Goal: Task Accomplishment & Management: Manage account settings

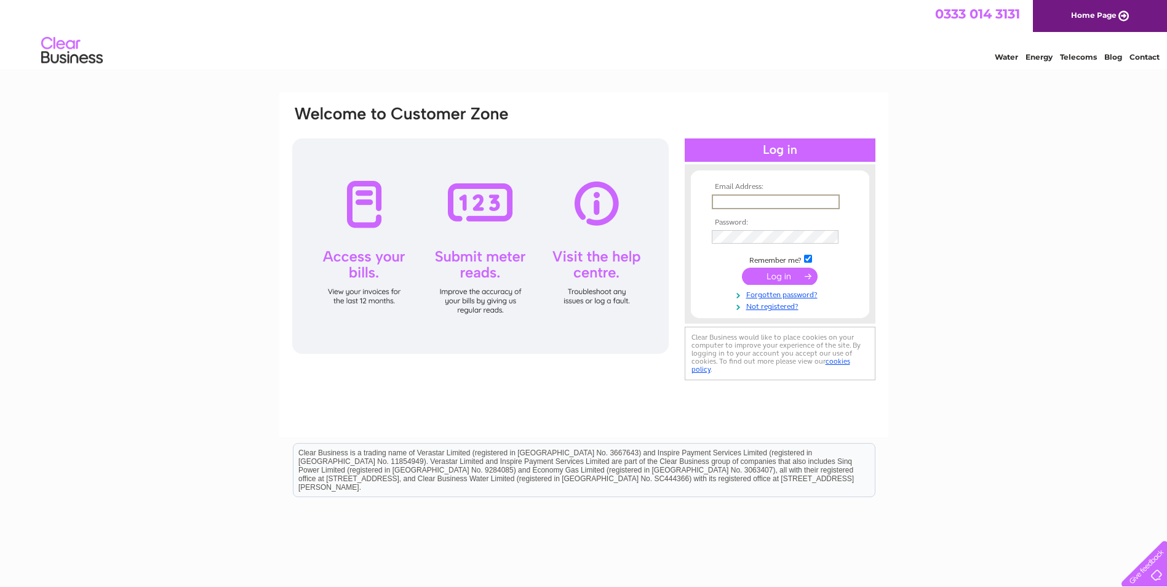
click at [745, 204] on input "text" at bounding box center [776, 201] width 128 height 15
type input "accounts@mkyfabrication.co.uk"
click at [776, 274] on input "submit" at bounding box center [780, 274] width 76 height 17
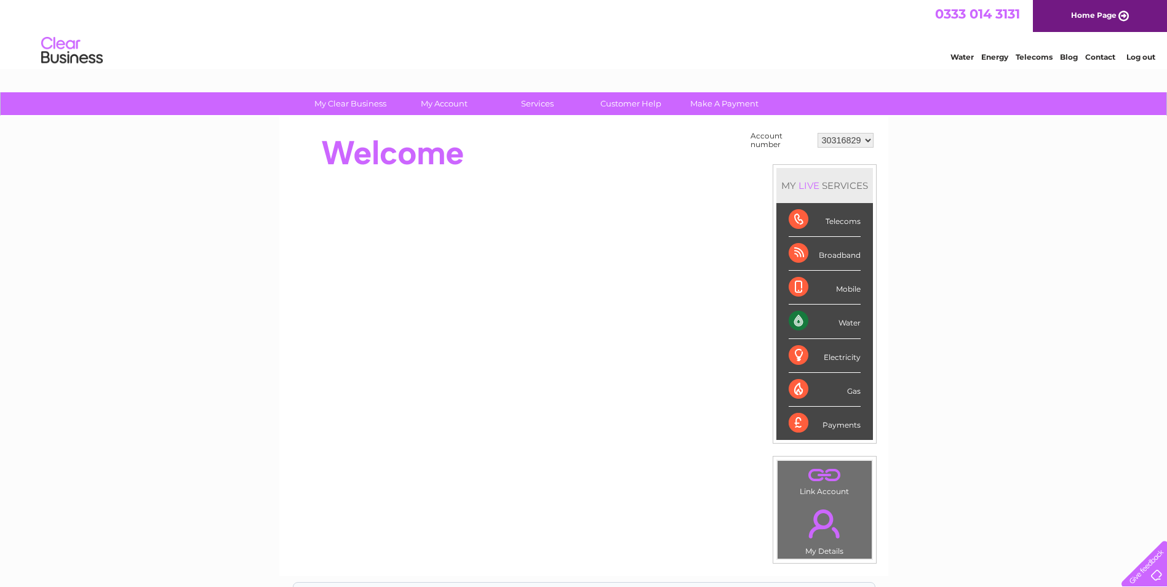
click at [867, 140] on select "30316829" at bounding box center [845, 140] width 56 height 15
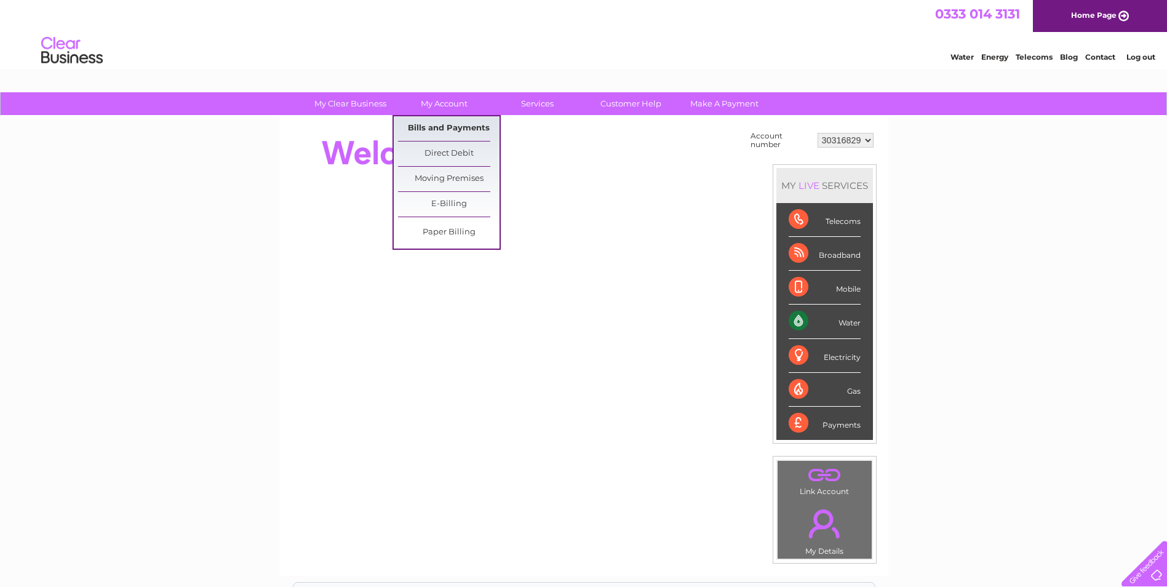
click at [452, 130] on link "Bills and Payments" at bounding box center [448, 128] width 101 height 25
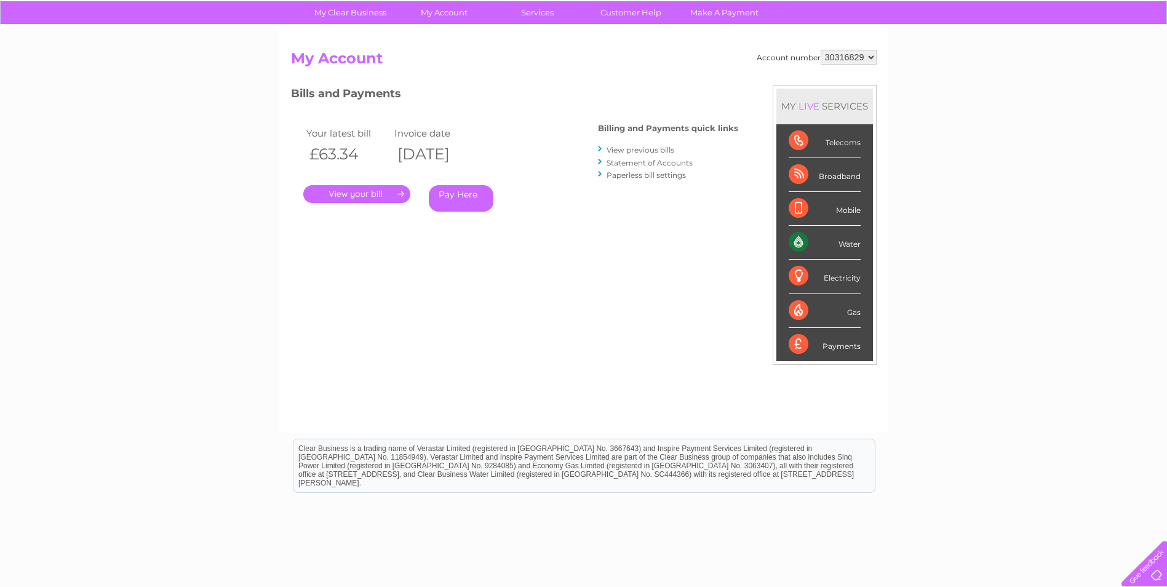
scroll to position [62, 0]
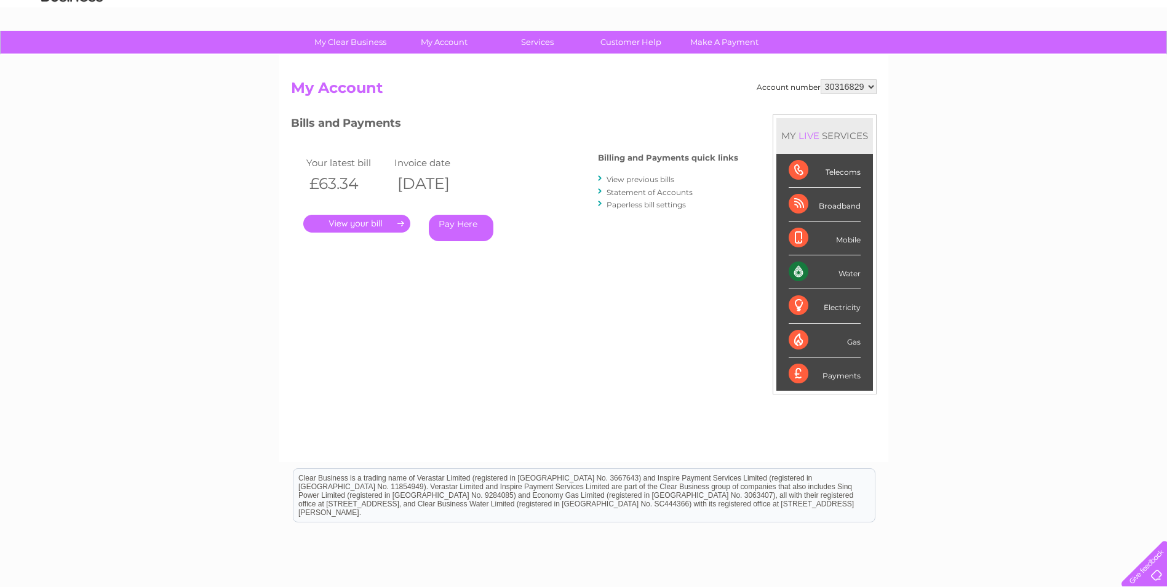
click at [651, 180] on link "View previous bills" at bounding box center [640, 179] width 68 height 9
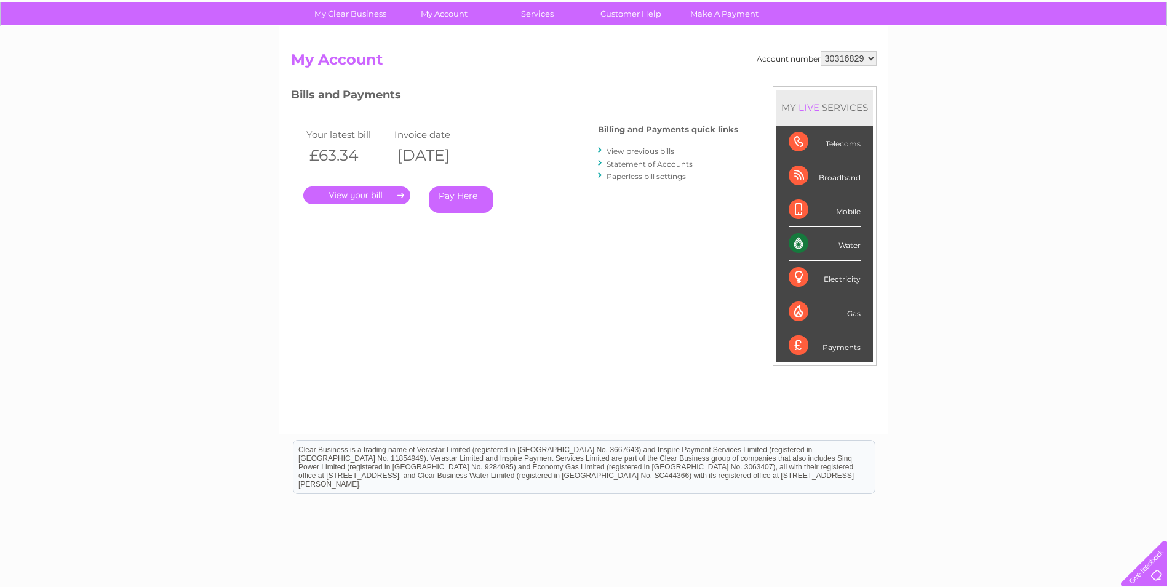
scroll to position [0, 0]
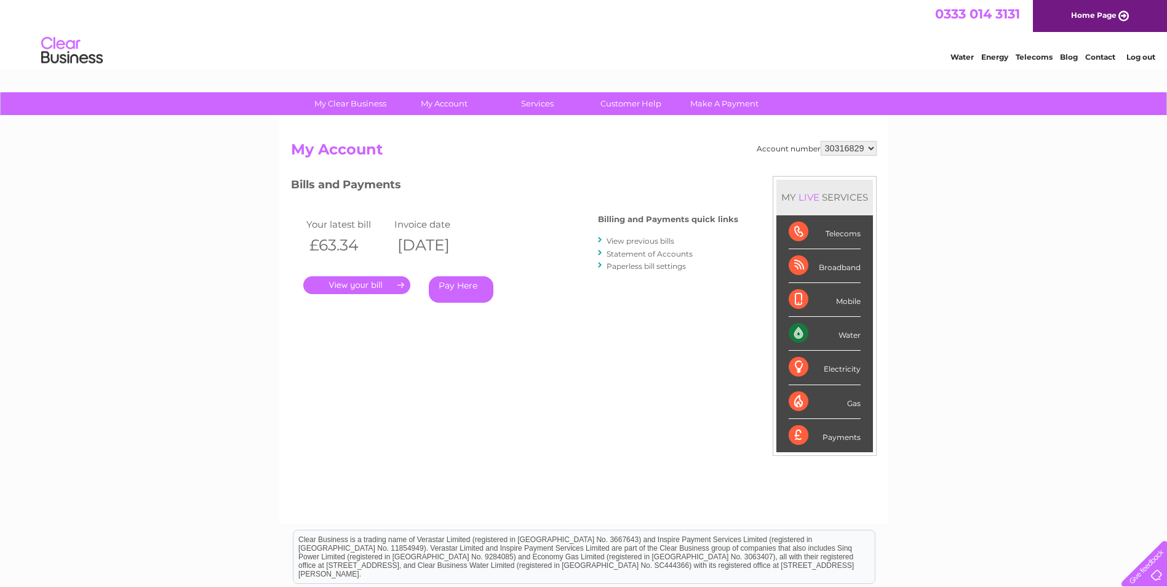
click at [638, 240] on link "View previous bills" at bounding box center [640, 240] width 68 height 9
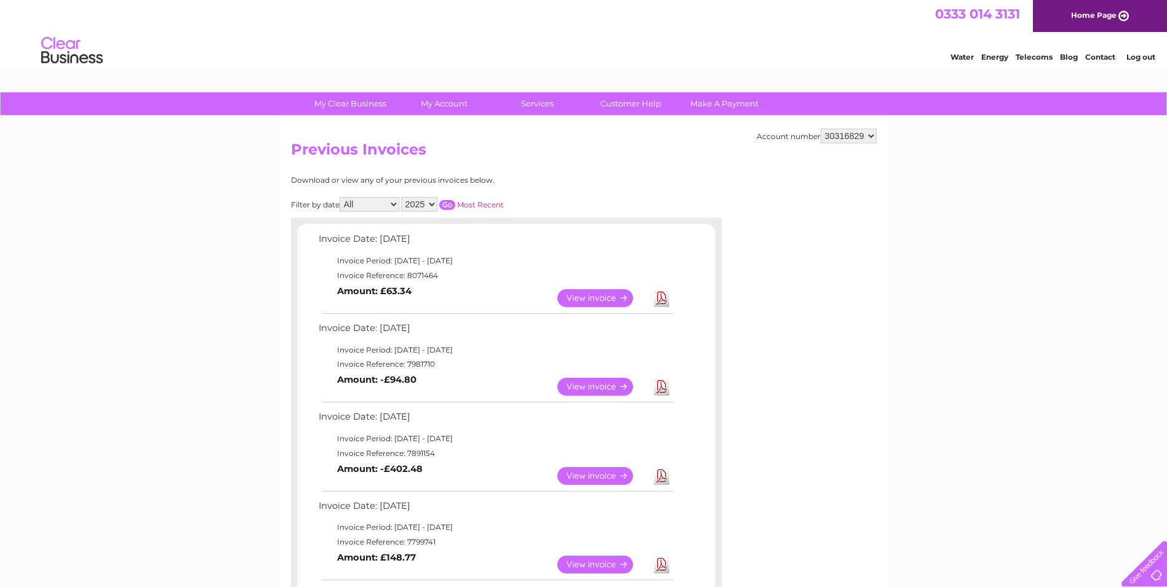
click at [664, 297] on link "Download" at bounding box center [661, 298] width 15 height 18
click at [631, 104] on link "Customer Help" at bounding box center [630, 103] width 101 height 23
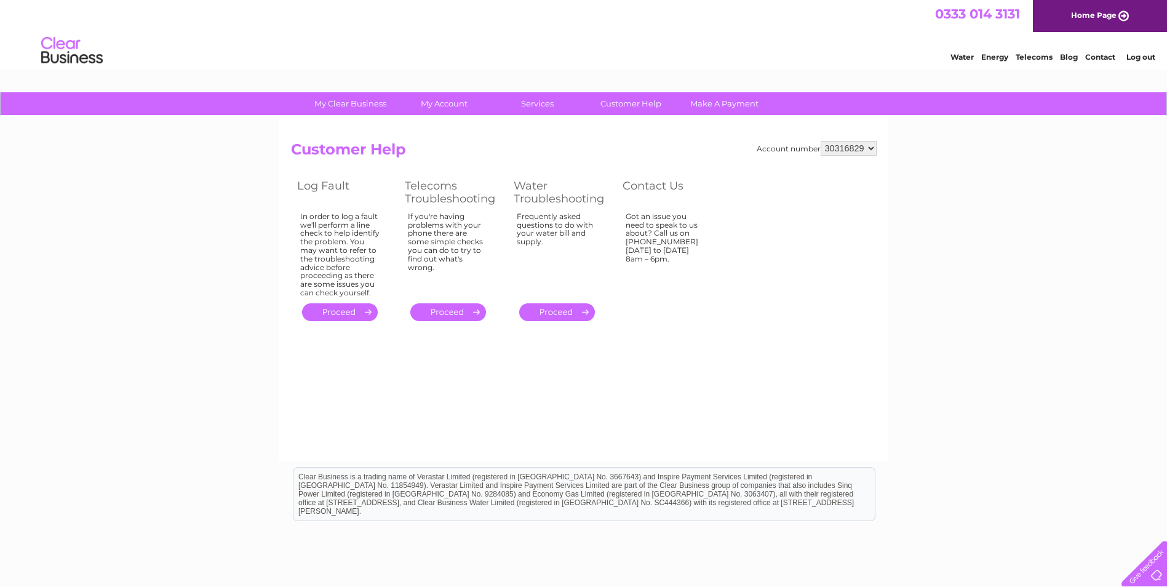
click at [868, 144] on select "30316829" at bounding box center [848, 148] width 56 height 15
click at [868, 143] on select "30316829" at bounding box center [848, 148] width 56 height 15
click at [855, 148] on select "30316829" at bounding box center [848, 148] width 56 height 15
click at [868, 146] on select "30316829" at bounding box center [848, 148] width 56 height 15
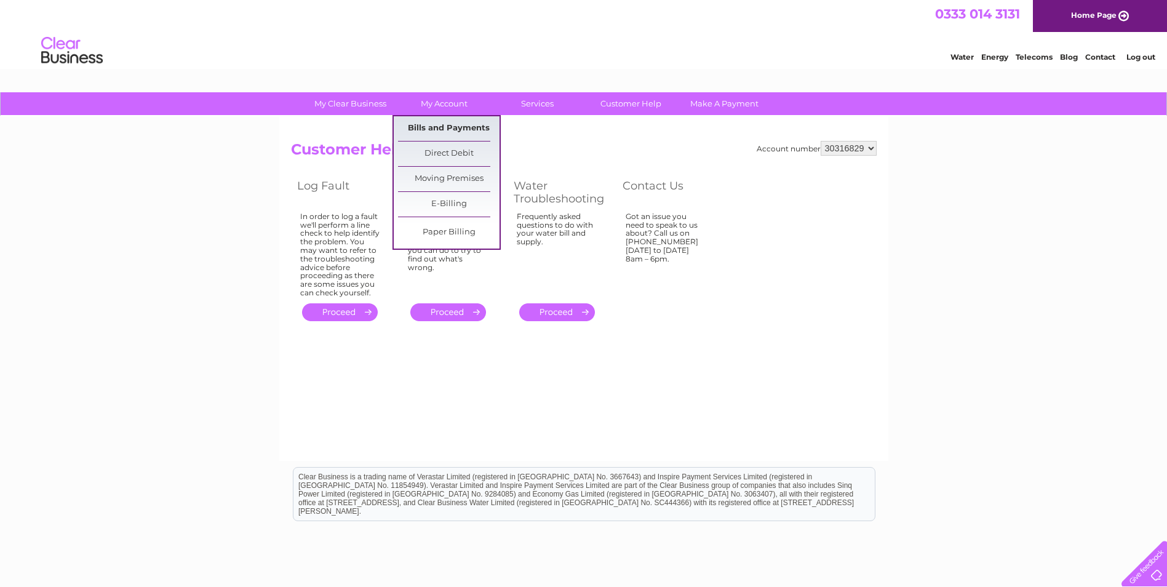
click at [458, 125] on link "Bills and Payments" at bounding box center [448, 128] width 101 height 25
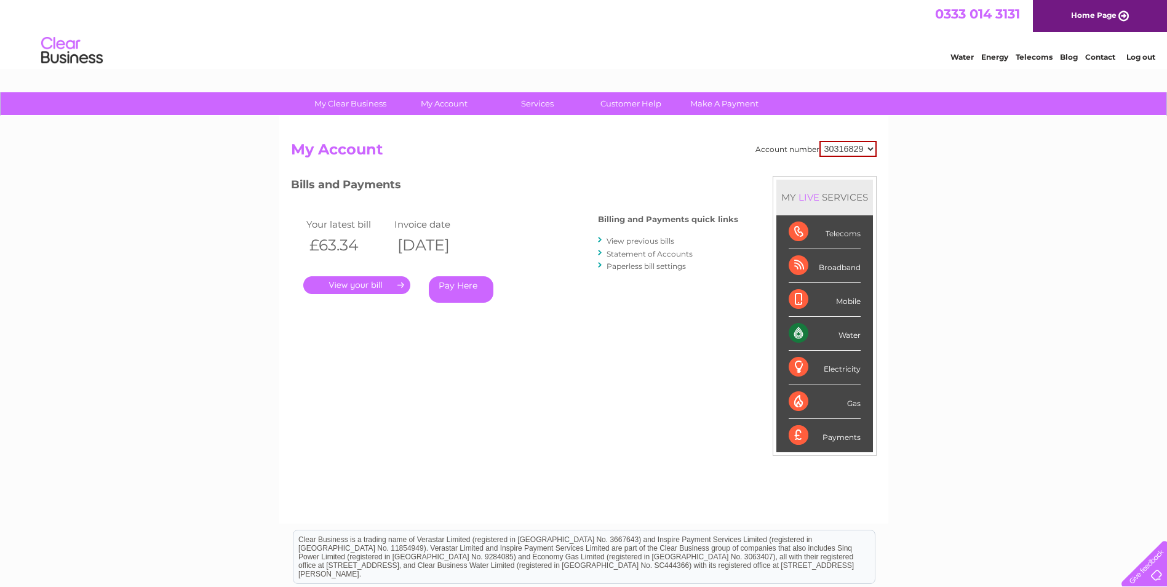
click at [797, 331] on div "Water" at bounding box center [824, 334] width 72 height 34
click at [658, 239] on link "View previous bills" at bounding box center [640, 240] width 68 height 9
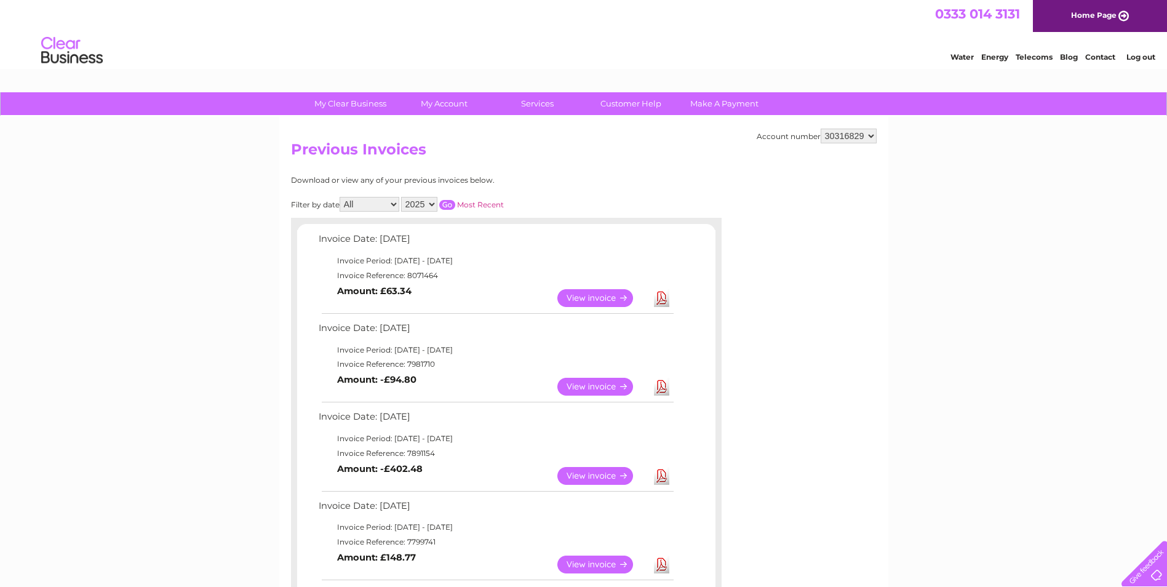
click at [602, 385] on link "View" at bounding box center [602, 387] width 90 height 18
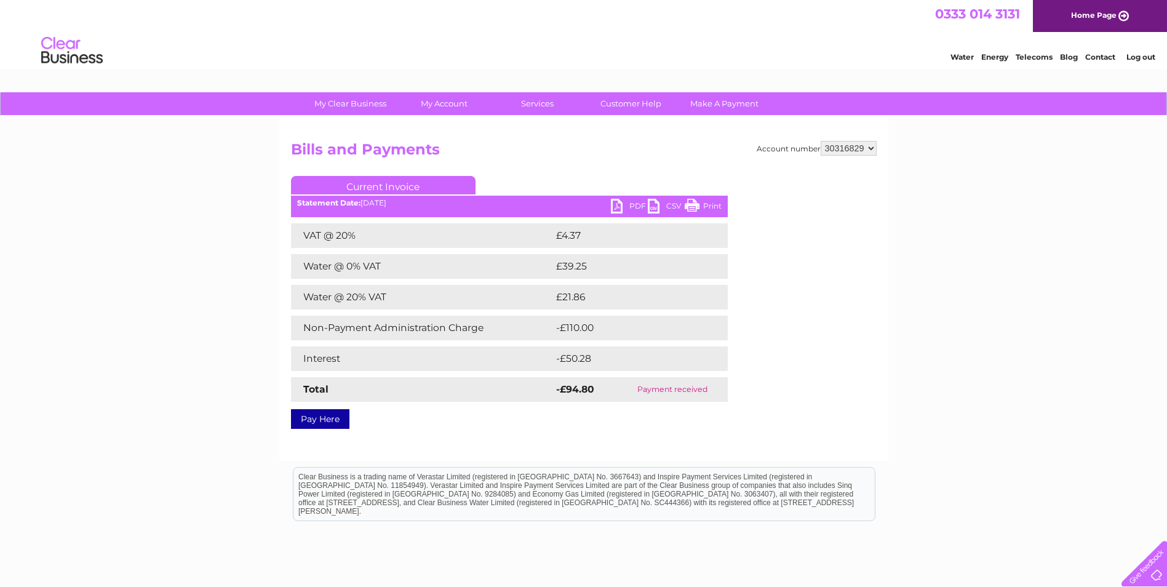
click at [628, 204] on link "PDF" at bounding box center [629, 208] width 37 height 18
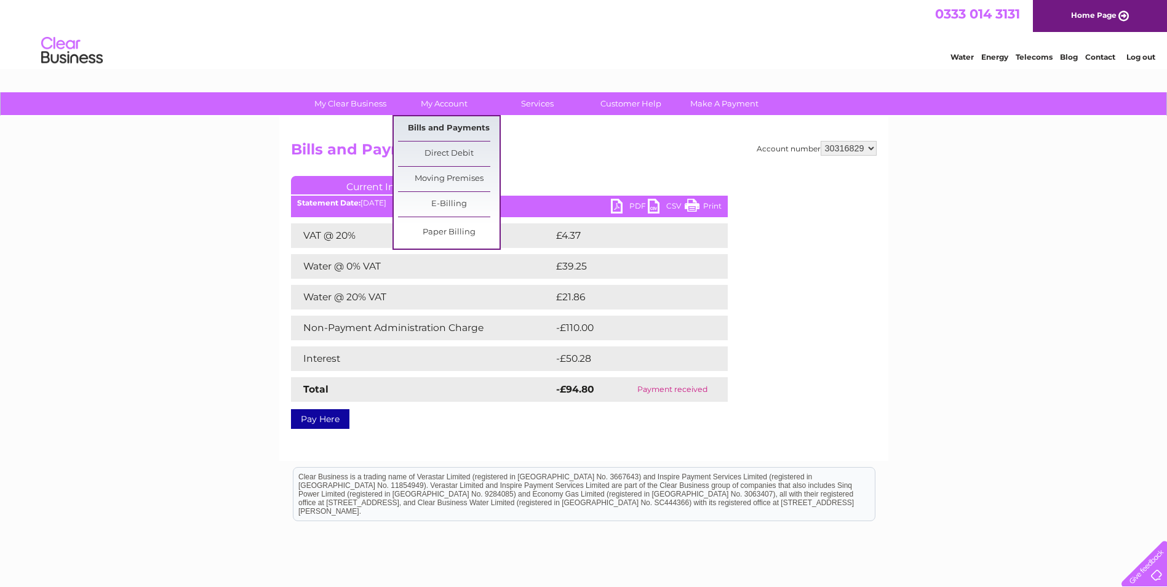
click at [445, 125] on link "Bills and Payments" at bounding box center [448, 128] width 101 height 25
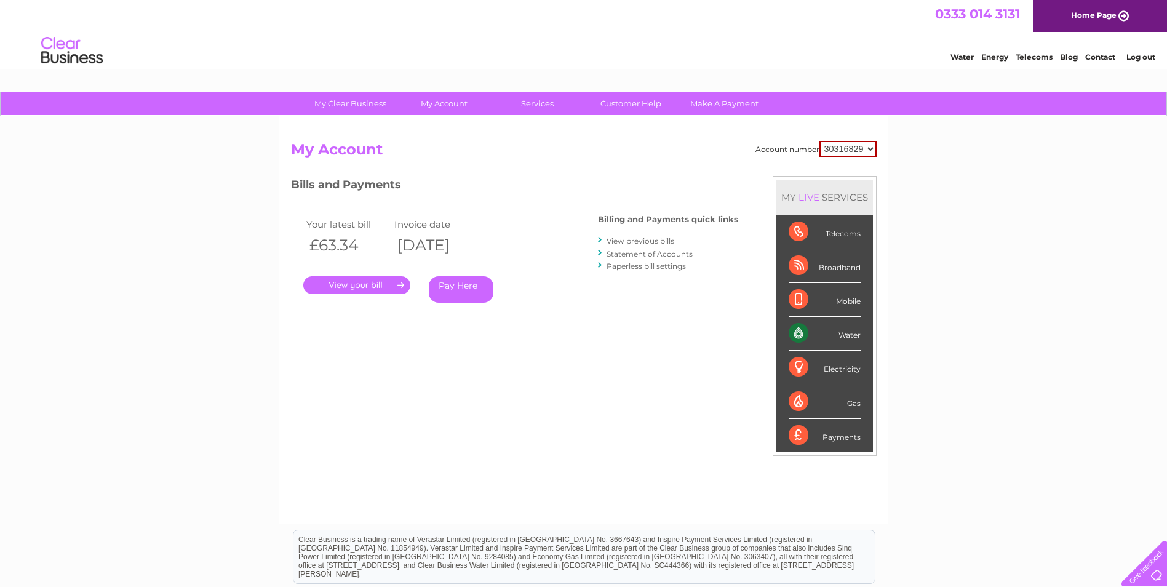
click at [653, 252] on link "Statement of Accounts" at bounding box center [649, 253] width 86 height 9
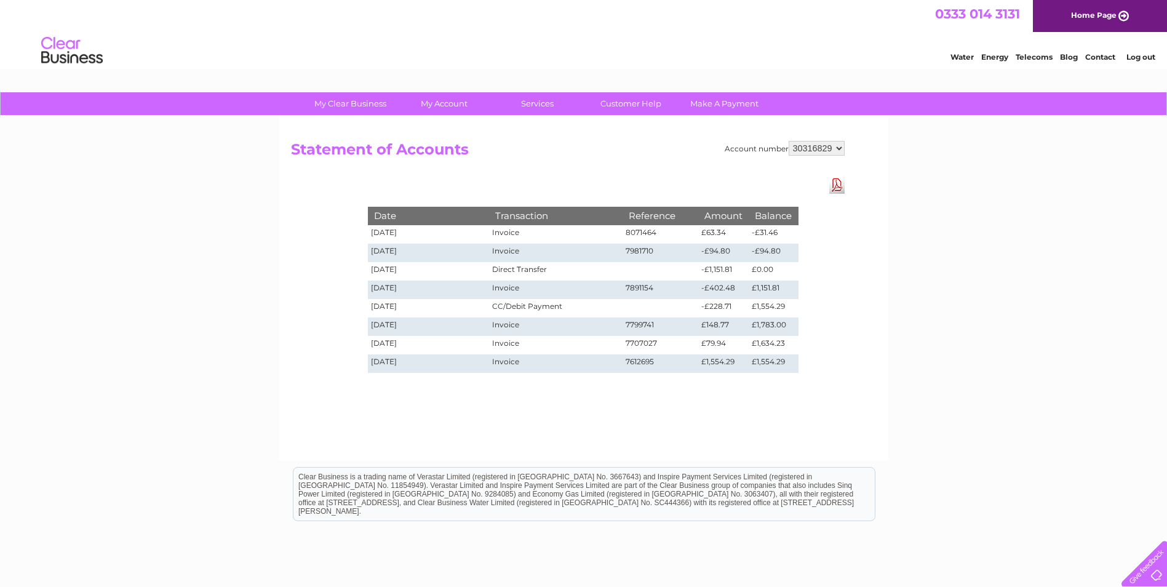
click at [836, 183] on link "Download Pdf" at bounding box center [836, 185] width 15 height 18
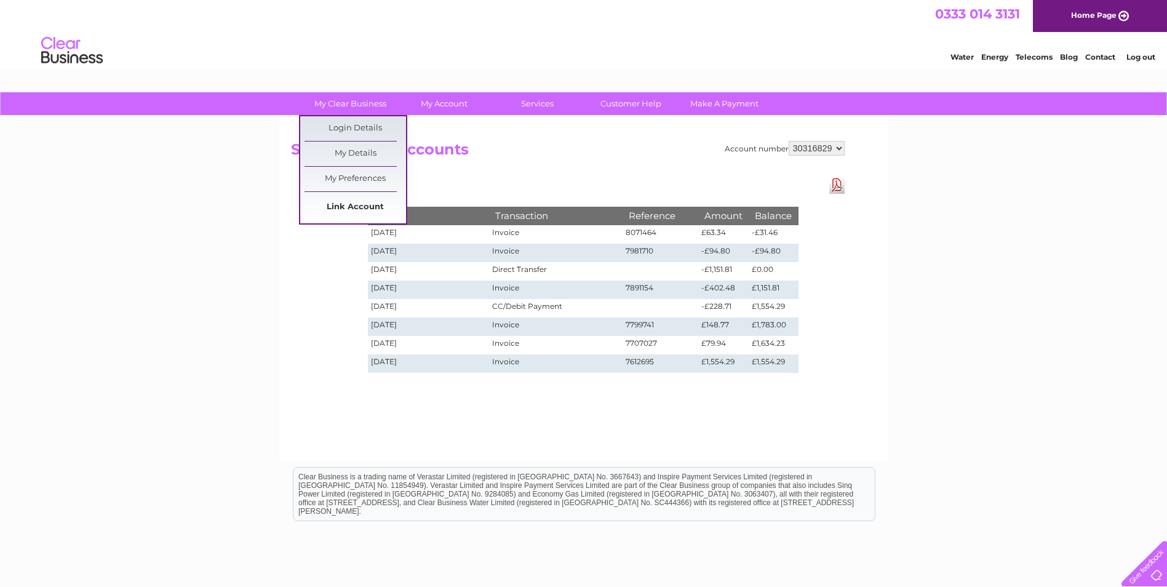
click at [352, 206] on link "Link Account" at bounding box center [354, 207] width 101 height 25
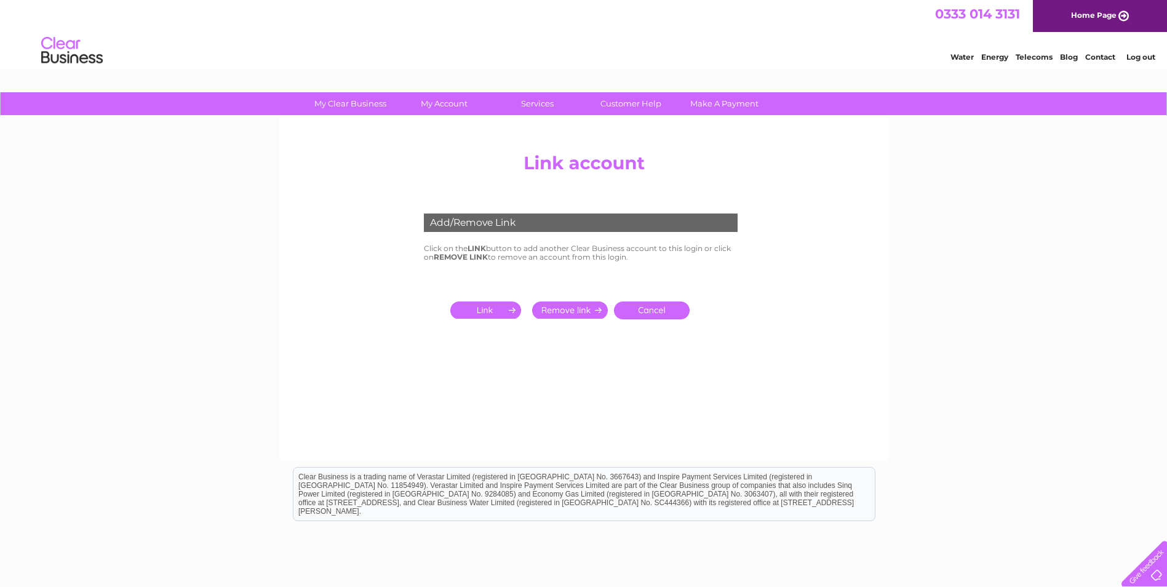
click at [485, 309] on input "submit" at bounding box center [488, 309] width 76 height 17
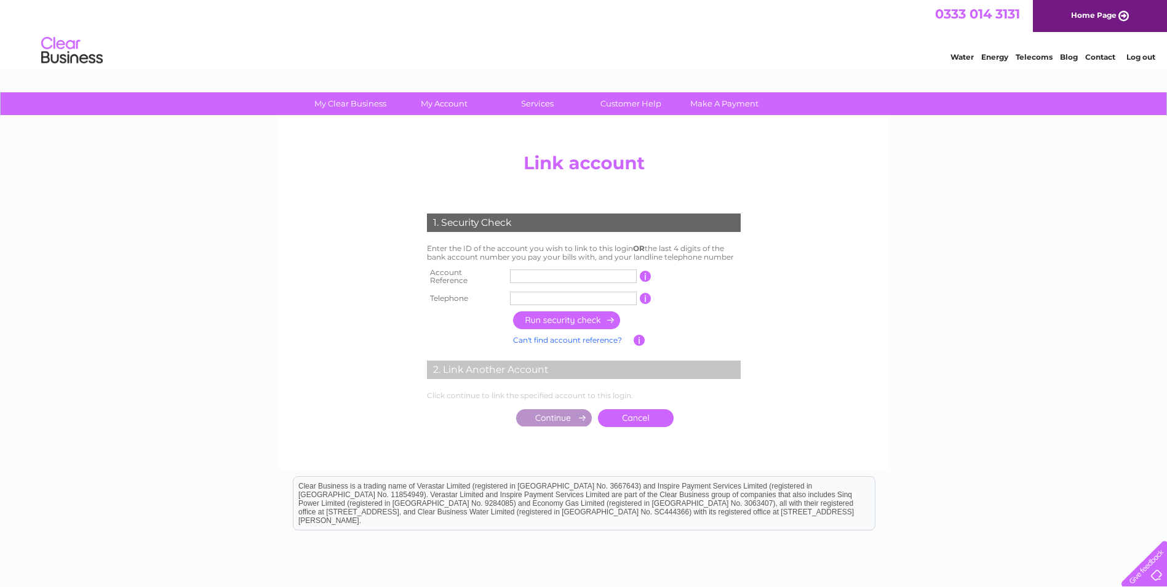
click at [568, 279] on input "text" at bounding box center [573, 276] width 127 height 14
type input "30322502"
click at [527, 297] on input "text" at bounding box center [573, 299] width 127 height 14
type input "07490949777"
click at [573, 314] on input "button" at bounding box center [567, 320] width 108 height 18
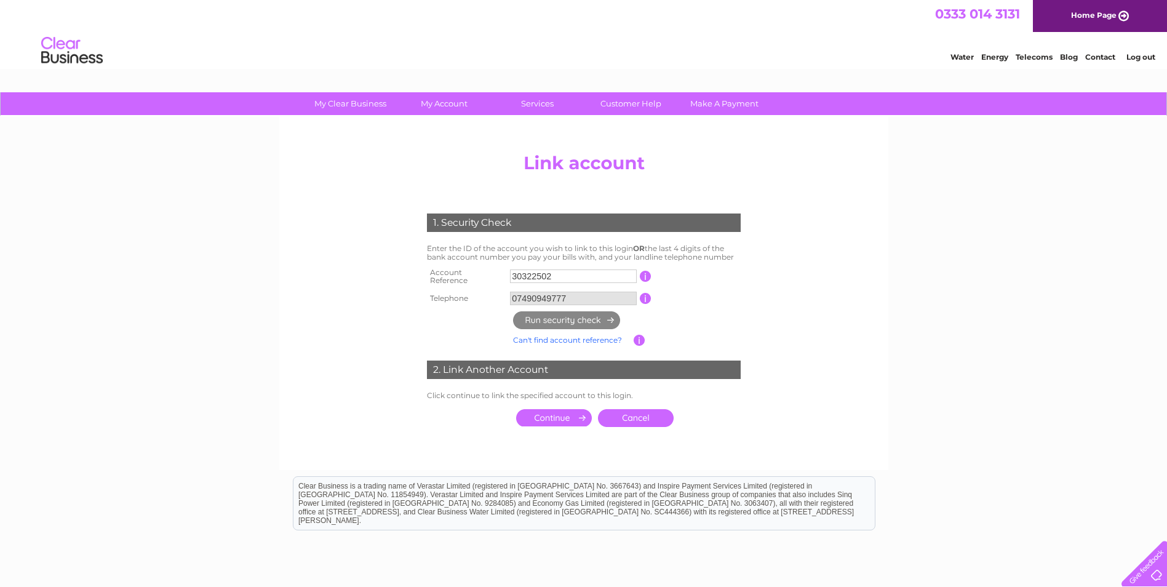
click at [556, 410] on input "submit" at bounding box center [554, 417] width 76 height 17
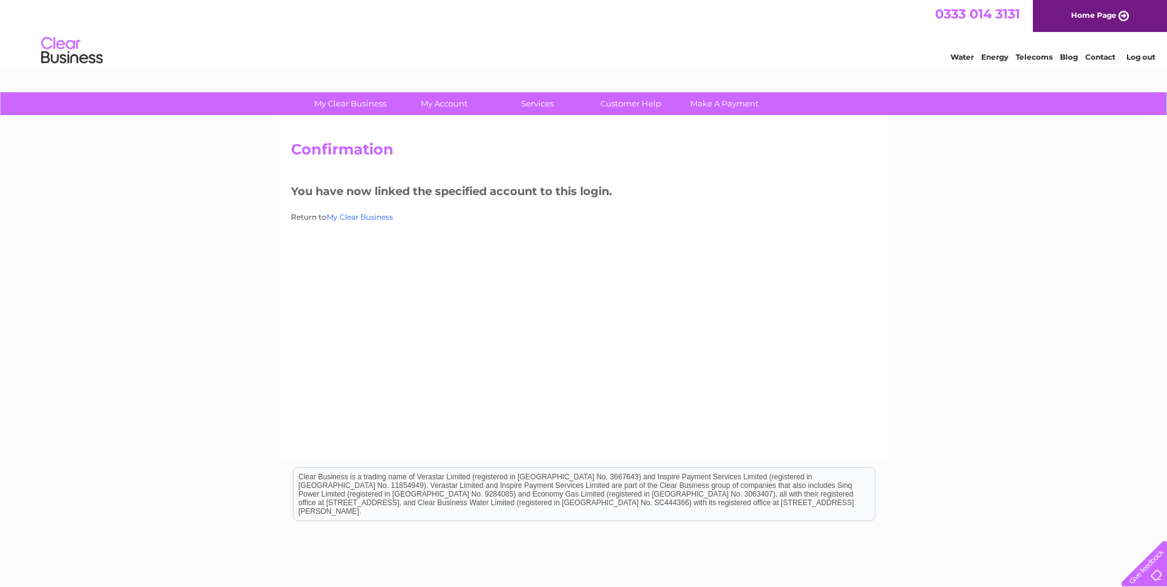
click at [357, 215] on link "My Clear Business" at bounding box center [360, 216] width 66 height 9
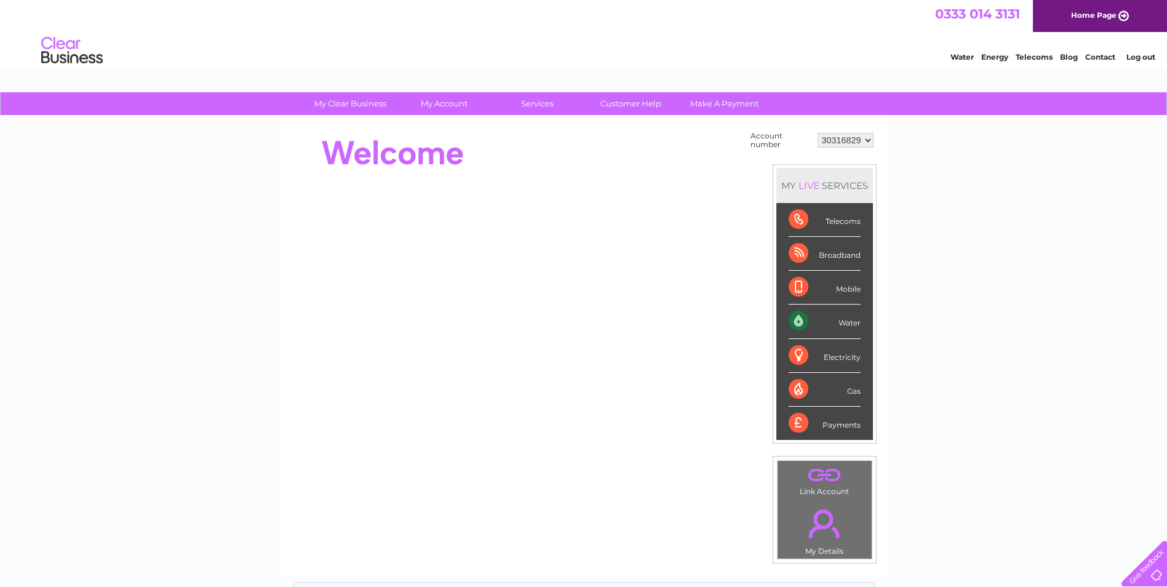
click at [798, 323] on div "Water" at bounding box center [824, 321] width 72 height 34
click at [799, 319] on div "Water" at bounding box center [824, 321] width 72 height 34
click at [858, 138] on select "30316829 30322502" at bounding box center [845, 140] width 56 height 15
select select "30322502"
click at [817, 133] on select "30316829 30322502" at bounding box center [845, 140] width 56 height 15
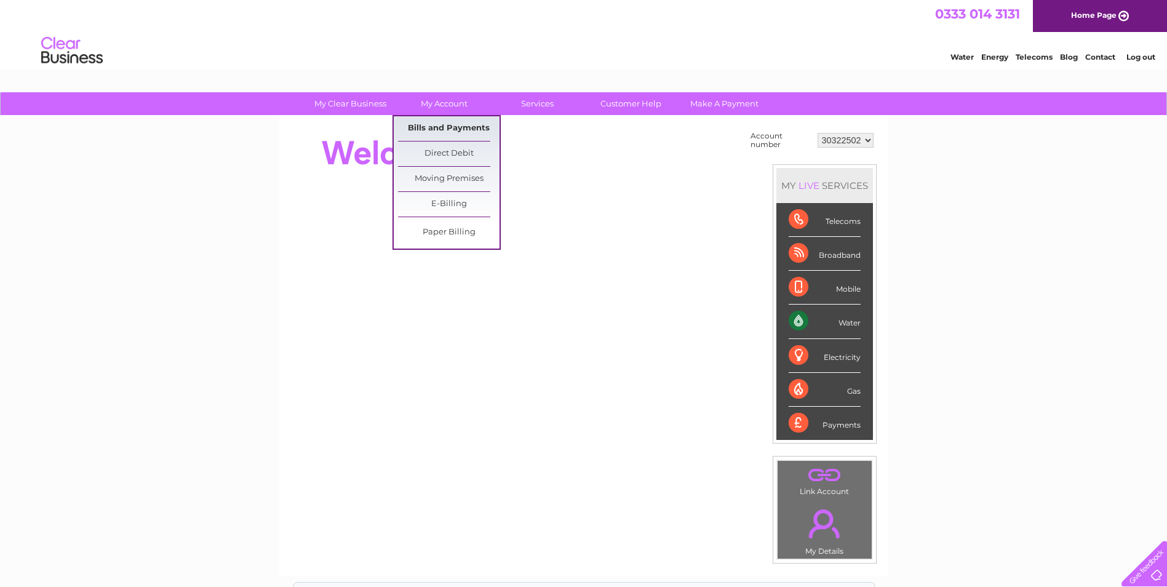
click at [450, 125] on link "Bills and Payments" at bounding box center [448, 128] width 101 height 25
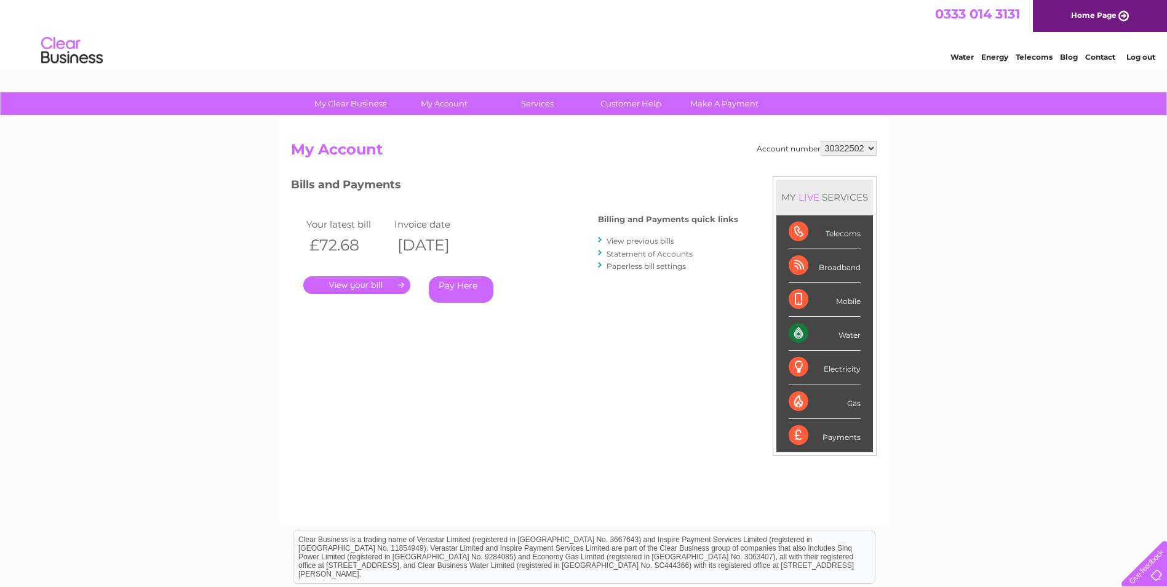
click at [376, 286] on link "." at bounding box center [356, 285] width 107 height 18
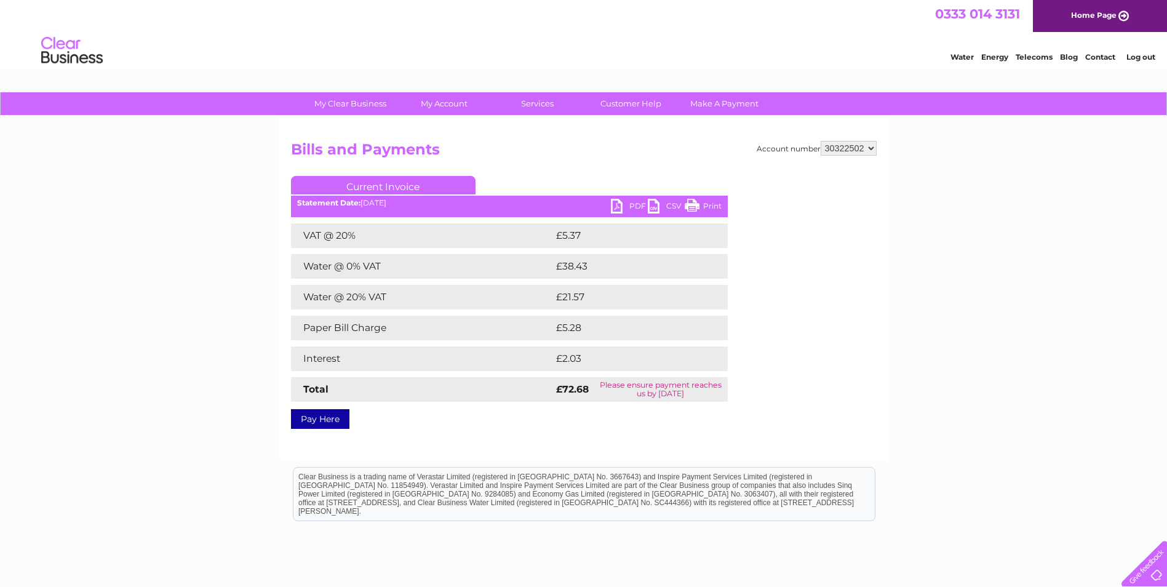
click at [625, 205] on link "PDF" at bounding box center [629, 208] width 37 height 18
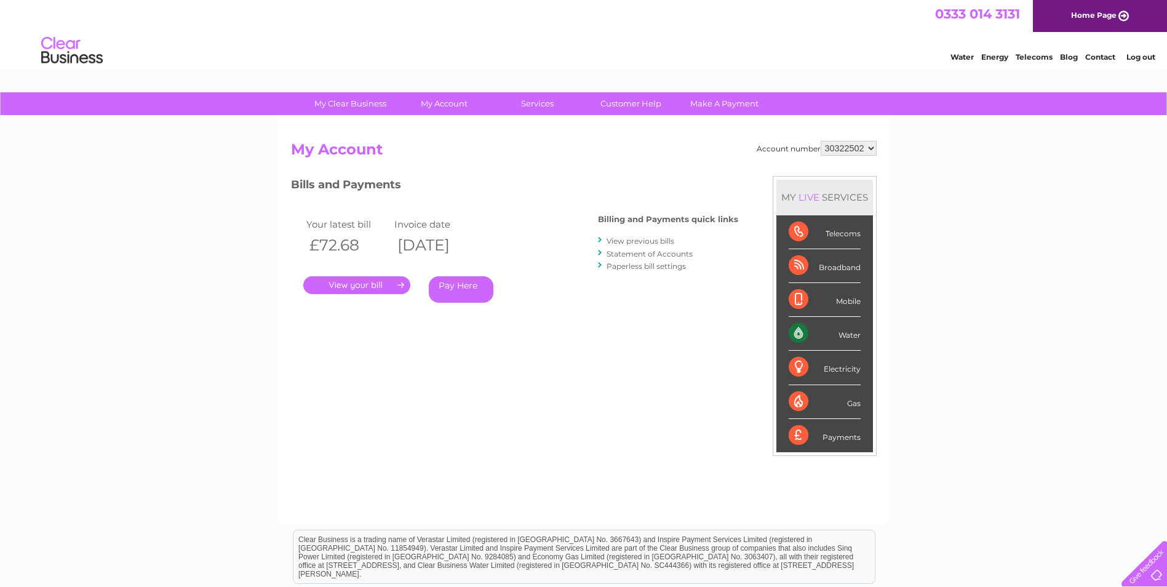
click at [632, 240] on link "View previous bills" at bounding box center [640, 240] width 68 height 9
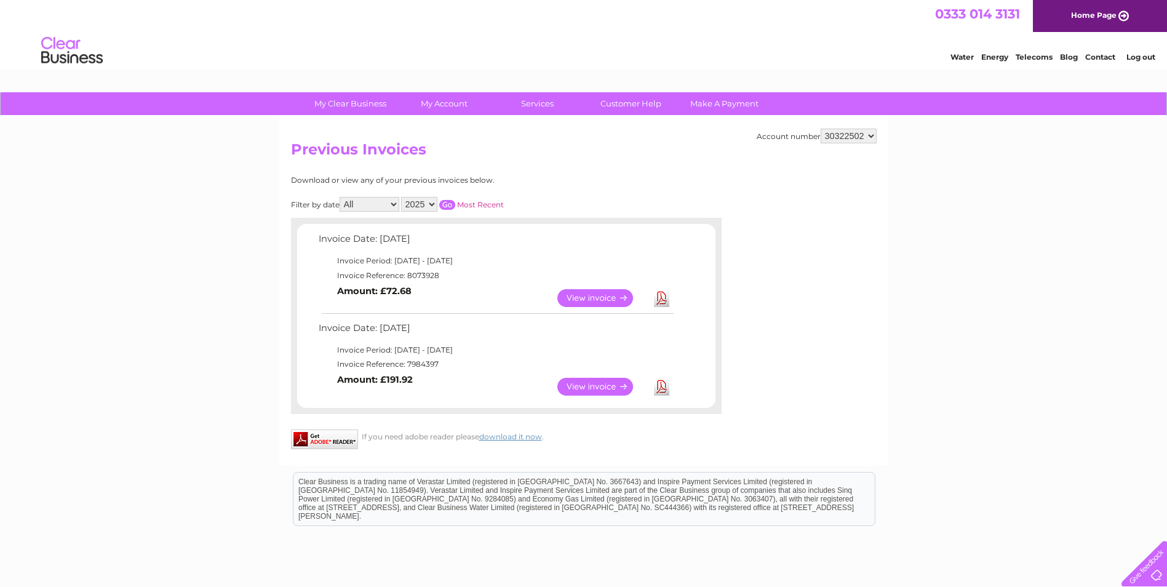
click at [599, 386] on link "View" at bounding box center [602, 387] width 90 height 18
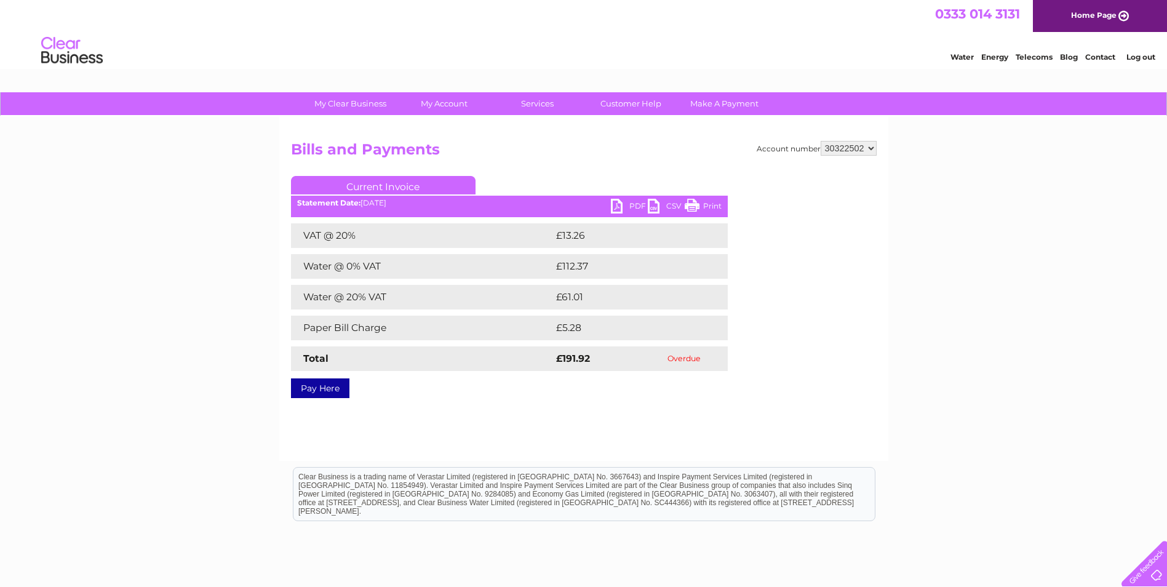
click at [630, 208] on link "PDF" at bounding box center [629, 208] width 37 height 18
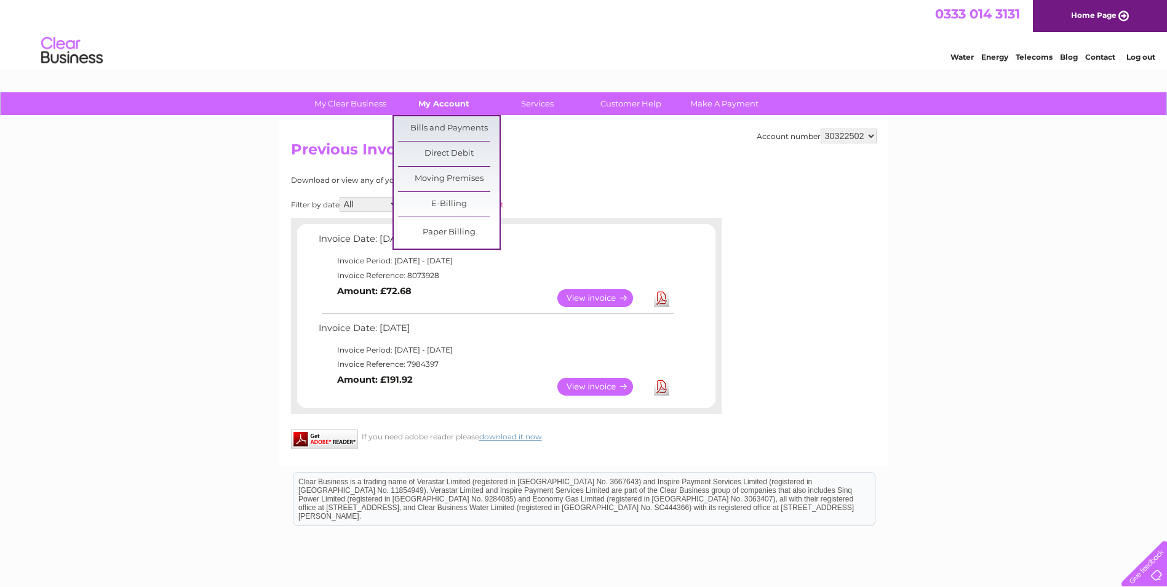
click at [447, 106] on link "My Account" at bounding box center [443, 103] width 101 height 23
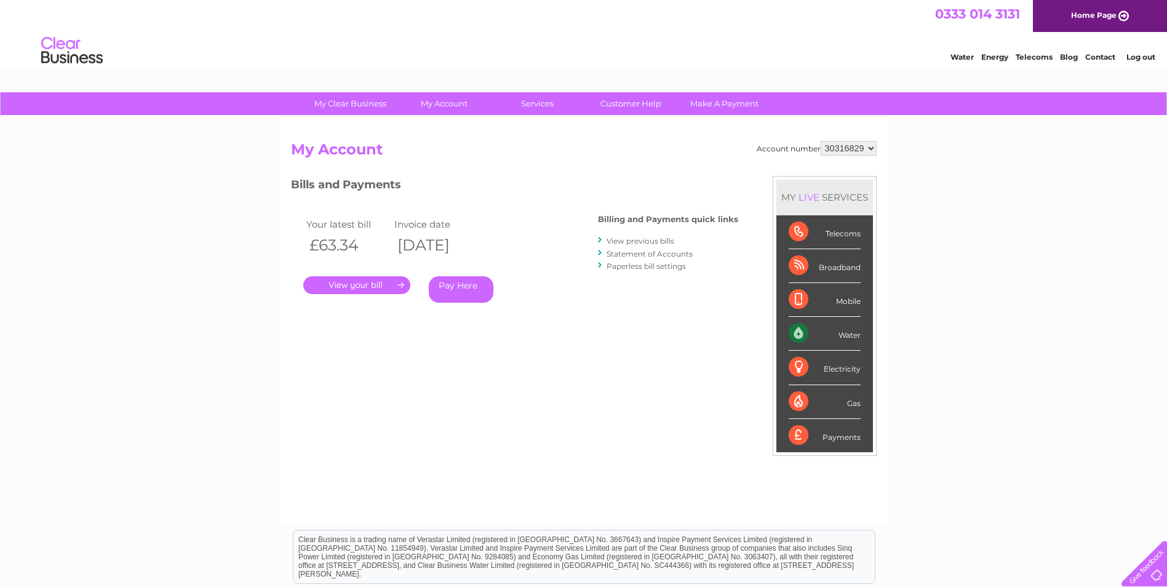
click at [662, 253] on link "Statement of Accounts" at bounding box center [649, 253] width 86 height 9
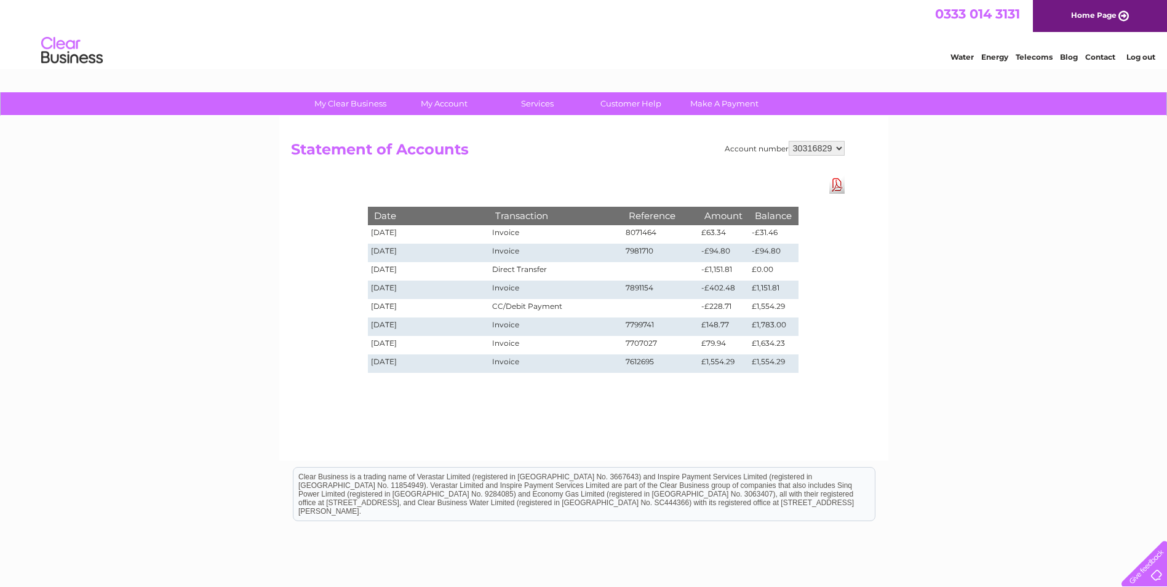
click at [836, 146] on select "30316829 30322502" at bounding box center [816, 148] width 56 height 15
select select "30322502"
click at [788, 141] on select "30316829 30322502" at bounding box center [816, 148] width 56 height 15
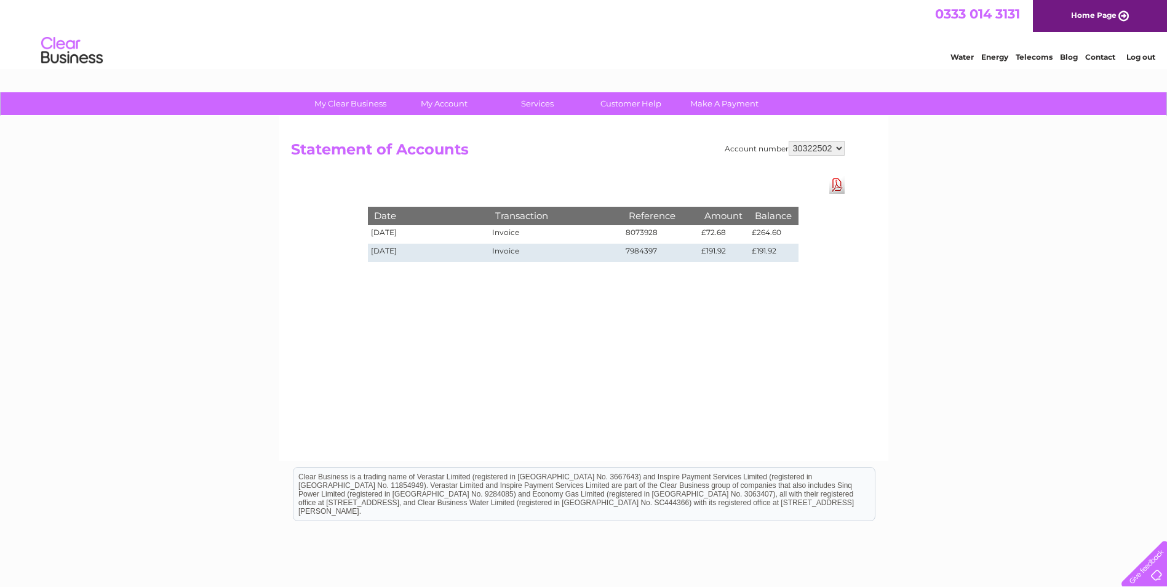
click at [837, 186] on link "Download Pdf" at bounding box center [836, 185] width 15 height 18
click at [1104, 58] on link "Contact" at bounding box center [1100, 56] width 30 height 9
